Goal: Task Accomplishment & Management: Manage account settings

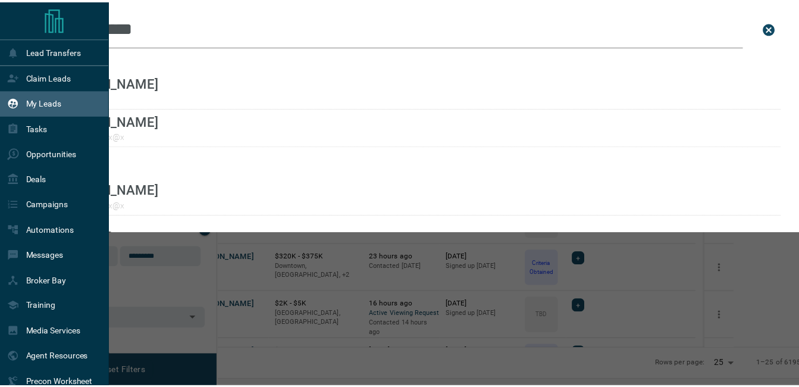
scroll to position [271, 574]
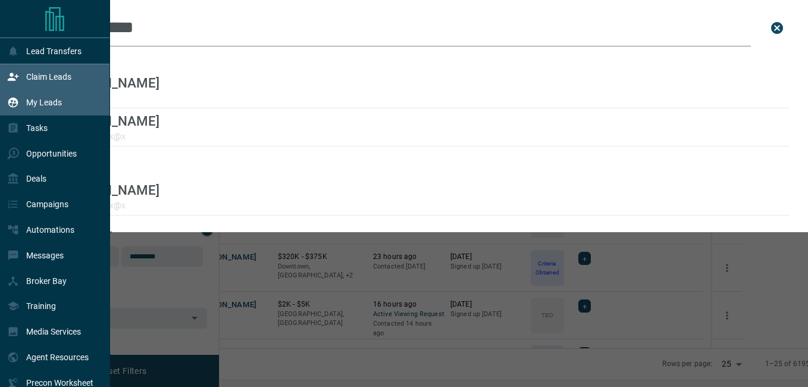
click at [62, 86] on div "Claim Leads" at bounding box center [39, 77] width 64 height 20
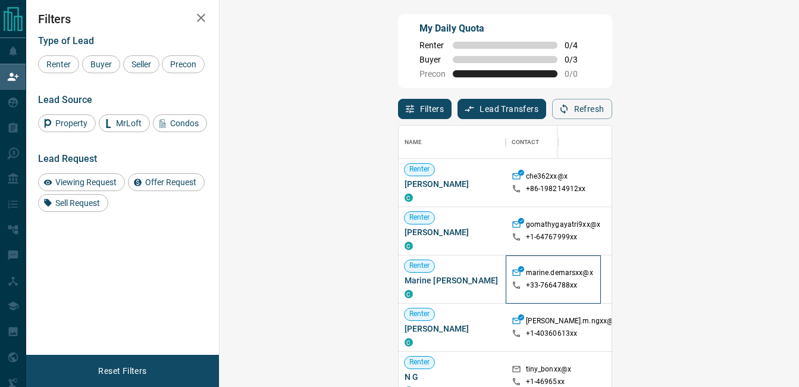
click at [512, 303] on div "marine.demarsxx@x +33- 7664788xx" at bounding box center [553, 279] width 83 height 48
drag, startPoint x: 385, startPoint y: 303, endPoint x: 656, endPoint y: 186, distance: 295.8
click at [738, 186] on p "[GEOGRAPHIC_DATA], [GEOGRAPHIC_DATA] | Central" at bounding box center [785, 182] width 95 height 30
click at [110, 180] on span "Viewing Request" at bounding box center [86, 182] width 70 height 10
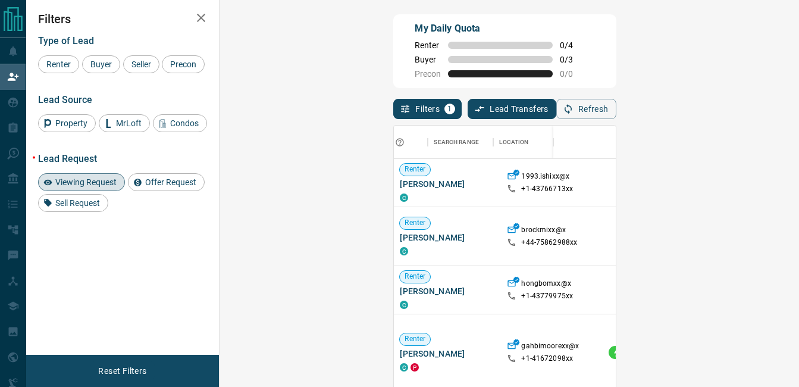
scroll to position [0, 306]
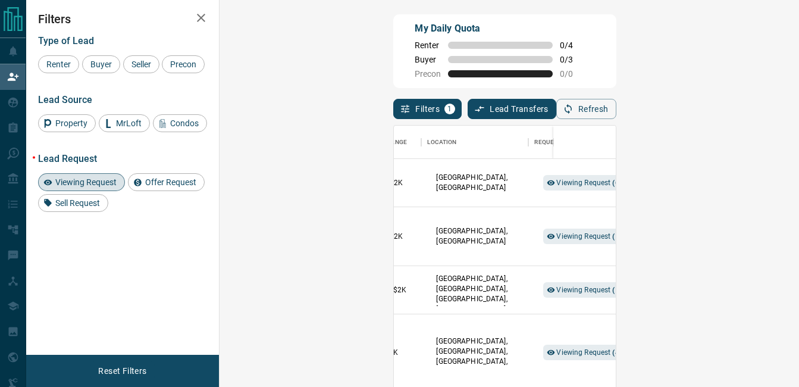
click at [718, 184] on button "Notes" at bounding box center [744, 182] width 52 height 19
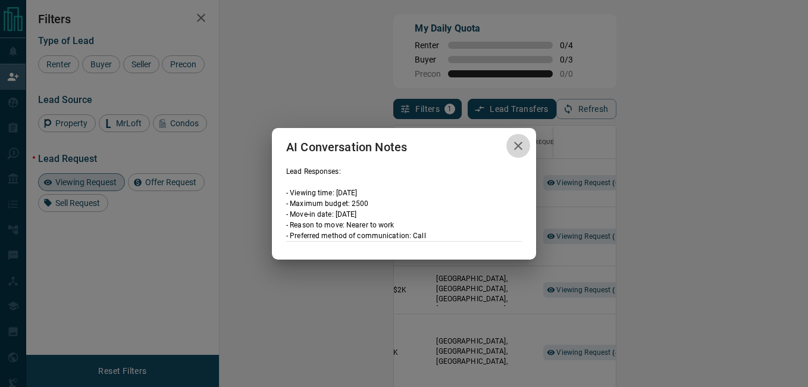
click at [528, 145] on button "button" at bounding box center [518, 146] width 24 height 24
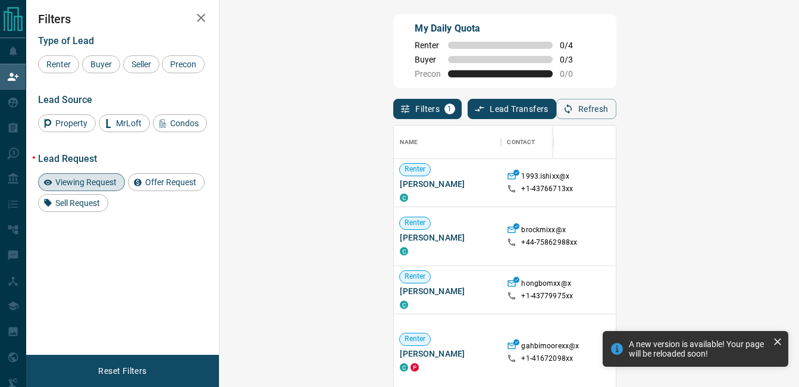
scroll to position [281, 545]
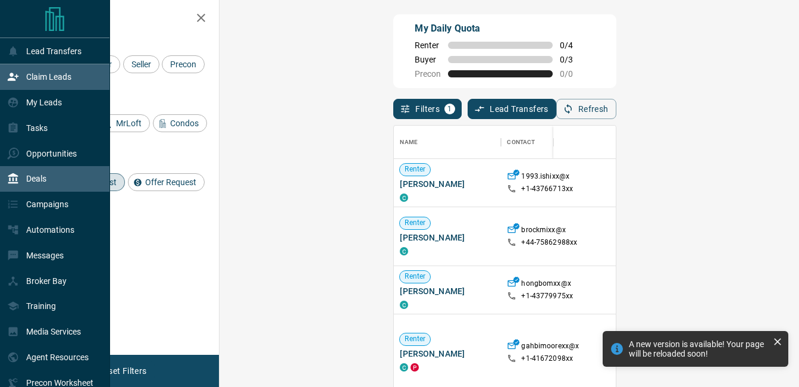
click at [66, 177] on div "Deals" at bounding box center [55, 179] width 110 height 26
